Goal: Information Seeking & Learning: Learn about a topic

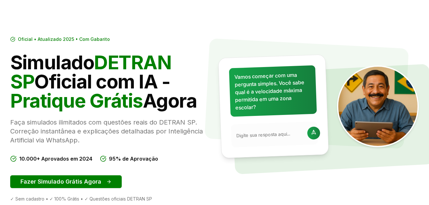
scroll to position [34, 0]
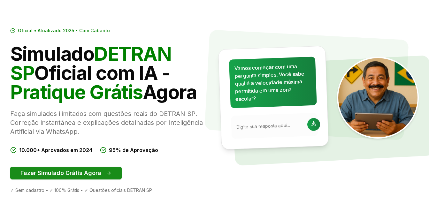
click at [57, 172] on button "Fazer Simulado Grátis Agora" at bounding box center [65, 173] width 111 height 13
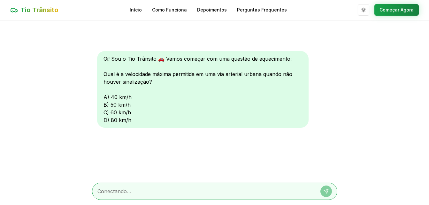
scroll to position [0, 0]
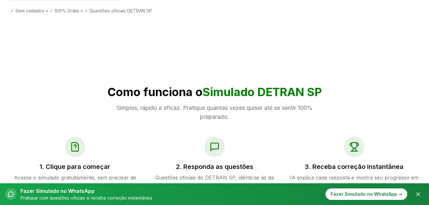
scroll to position [217, 0]
